Goal: Task Accomplishment & Management: Manage account settings

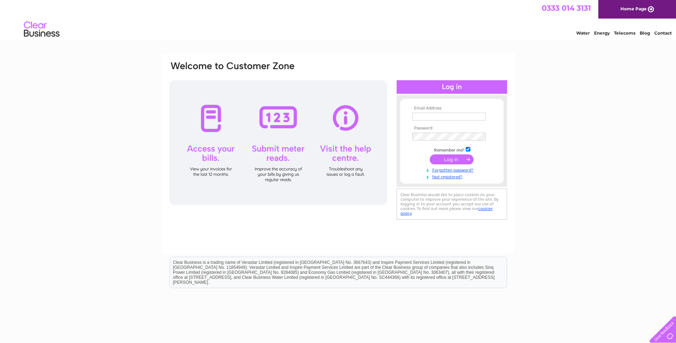
click at [435, 118] on input "text" at bounding box center [448, 117] width 73 height 8
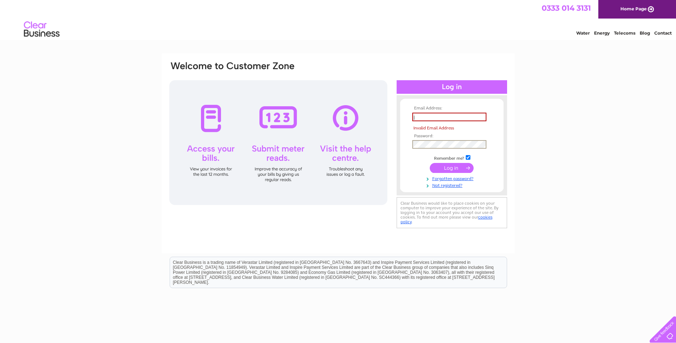
click at [415, 137] on tbody "Email Address: j Invalid Email Address Password: Remember me?" at bounding box center [452, 147] width 83 height 82
click at [422, 116] on input "j" at bounding box center [449, 117] width 74 height 9
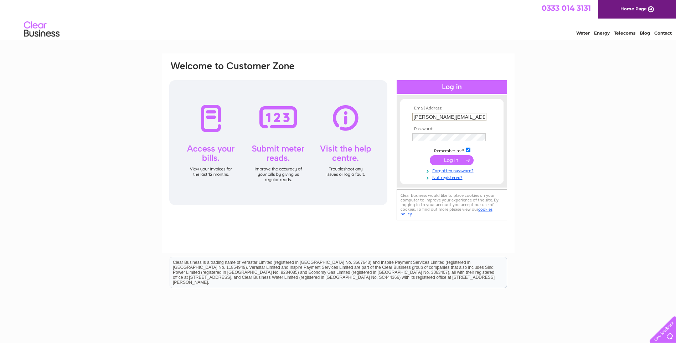
type input "janet.v@vire.co.uk"
click at [443, 159] on input "submit" at bounding box center [452, 159] width 44 height 10
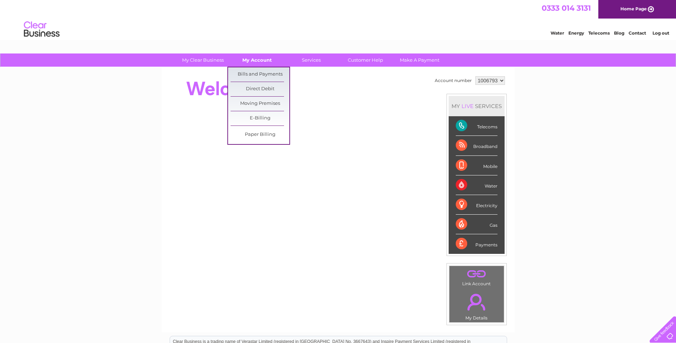
click at [259, 58] on link "My Account" at bounding box center [257, 59] width 59 height 13
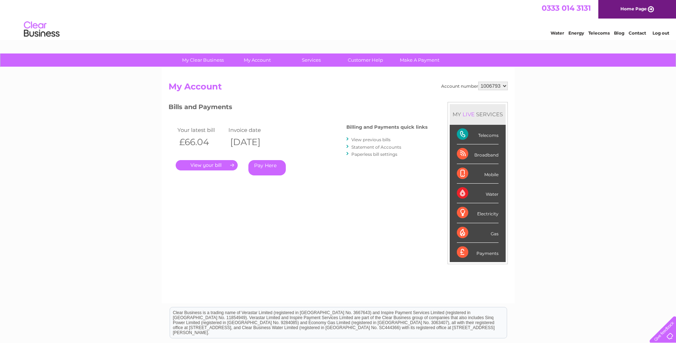
click at [206, 165] on link "." at bounding box center [207, 165] width 62 height 10
click at [210, 163] on link "." at bounding box center [207, 165] width 62 height 10
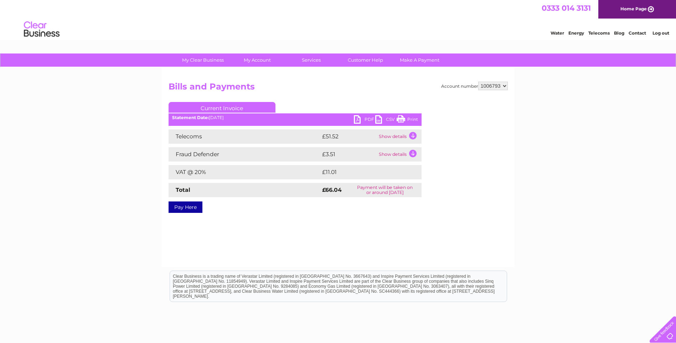
click at [357, 117] on link "PDF" at bounding box center [364, 120] width 21 height 10
